Goal: Task Accomplishment & Management: Complete application form

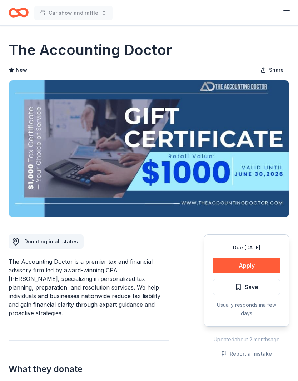
click at [254, 264] on button "Apply" at bounding box center [247, 266] width 68 height 16
click at [254, 265] on button "Apply" at bounding box center [247, 266] width 68 height 16
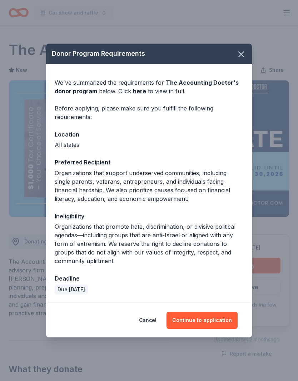
click at [139, 91] on link "here" at bounding box center [139, 91] width 13 height 9
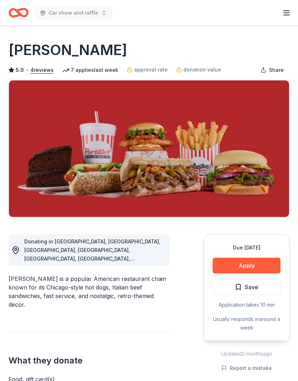
click at [289, 64] on button "Share" at bounding box center [272, 70] width 35 height 14
click at [193, 42] on div "Portillo's" at bounding box center [149, 50] width 281 height 20
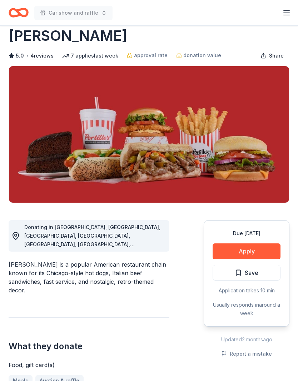
scroll to position [0, 0]
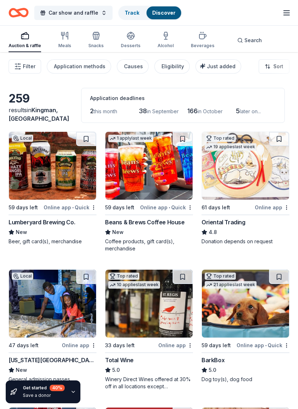
click at [60, 13] on span "Car show and raffle" at bounding box center [74, 13] width 50 height 9
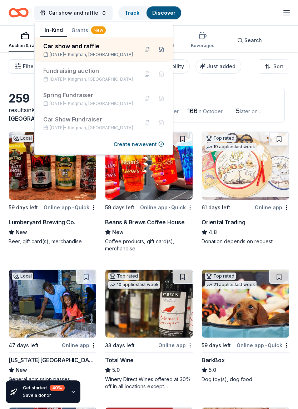
click at [69, 48] on div "Car show and raffle" at bounding box center [88, 46] width 90 height 9
click at [280, 79] on div "Filter 2 Application methods Causes Eligibility Just added Sort" at bounding box center [149, 66] width 298 height 29
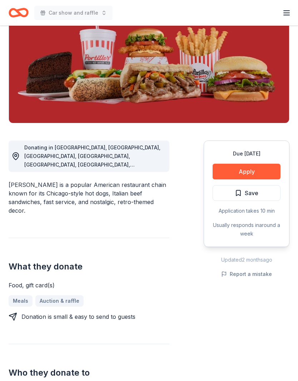
scroll to position [95, 0]
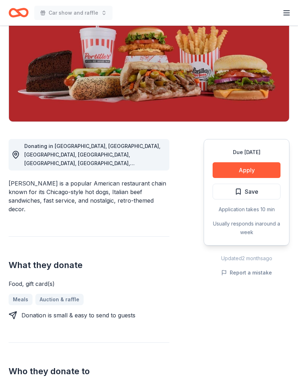
click at [260, 170] on button "Apply" at bounding box center [247, 170] width 68 height 16
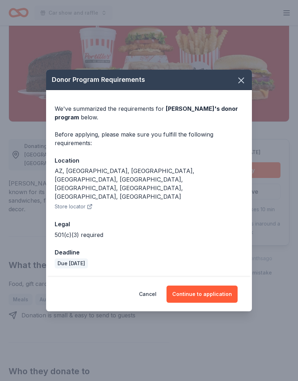
click at [204, 285] on button "Continue to application" at bounding box center [201, 293] width 71 height 17
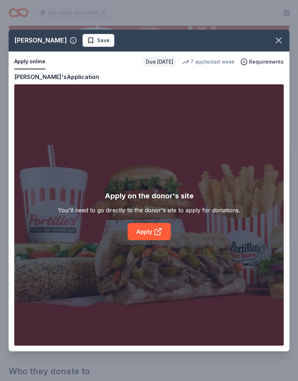
click at [155, 234] on icon at bounding box center [157, 231] width 5 height 5
